Goal: Navigation & Orientation: Find specific page/section

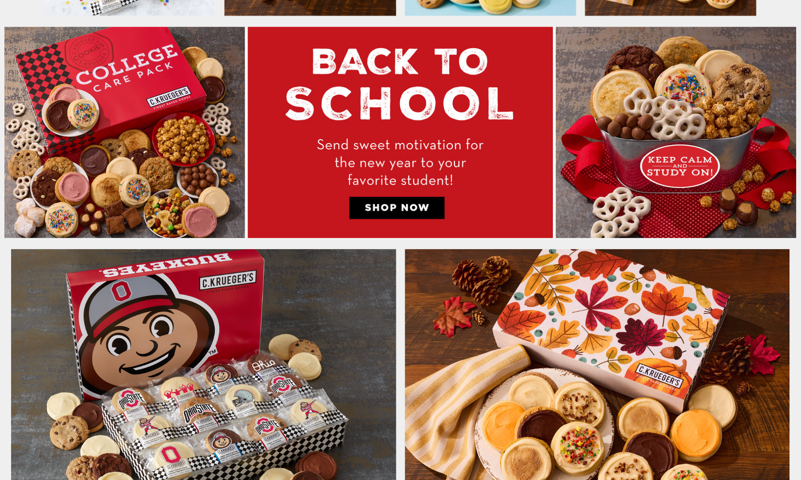
scroll to position [565, 0]
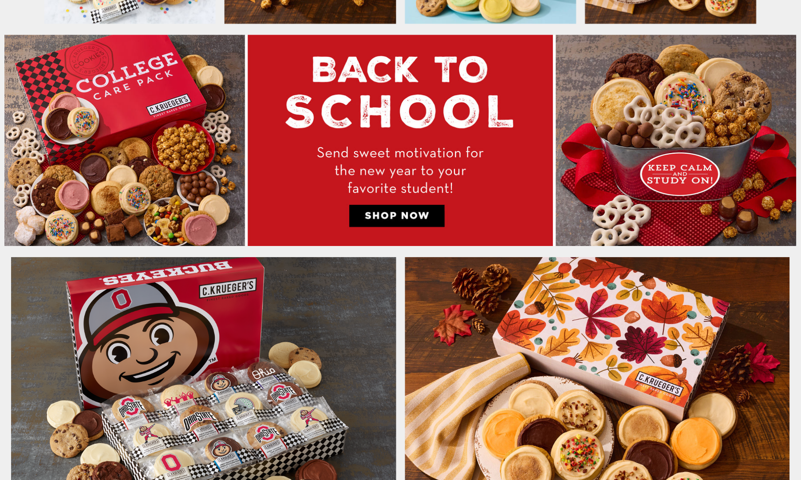
click at [687, 152] on img at bounding box center [400, 140] width 792 height 211
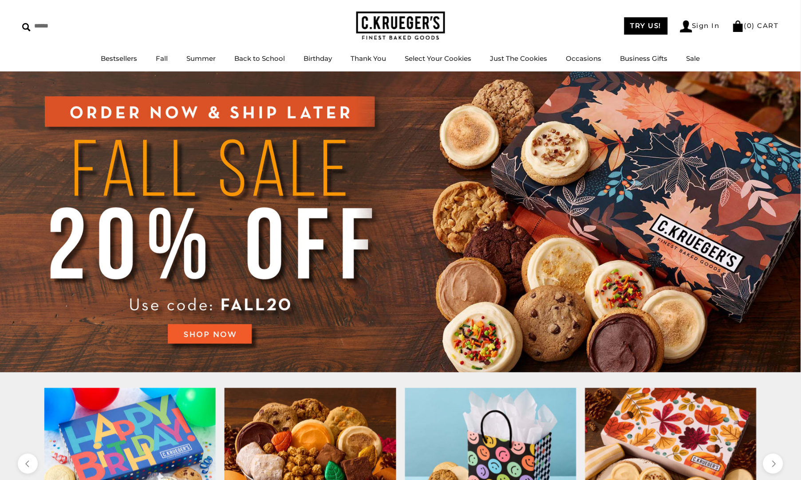
scroll to position [28, 0]
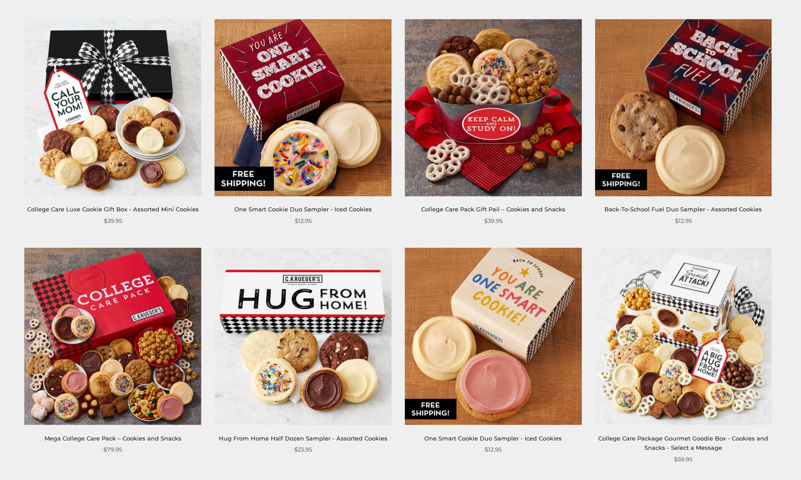
scroll to position [388, 0]
